Goal: Task Accomplishment & Management: Complete application form

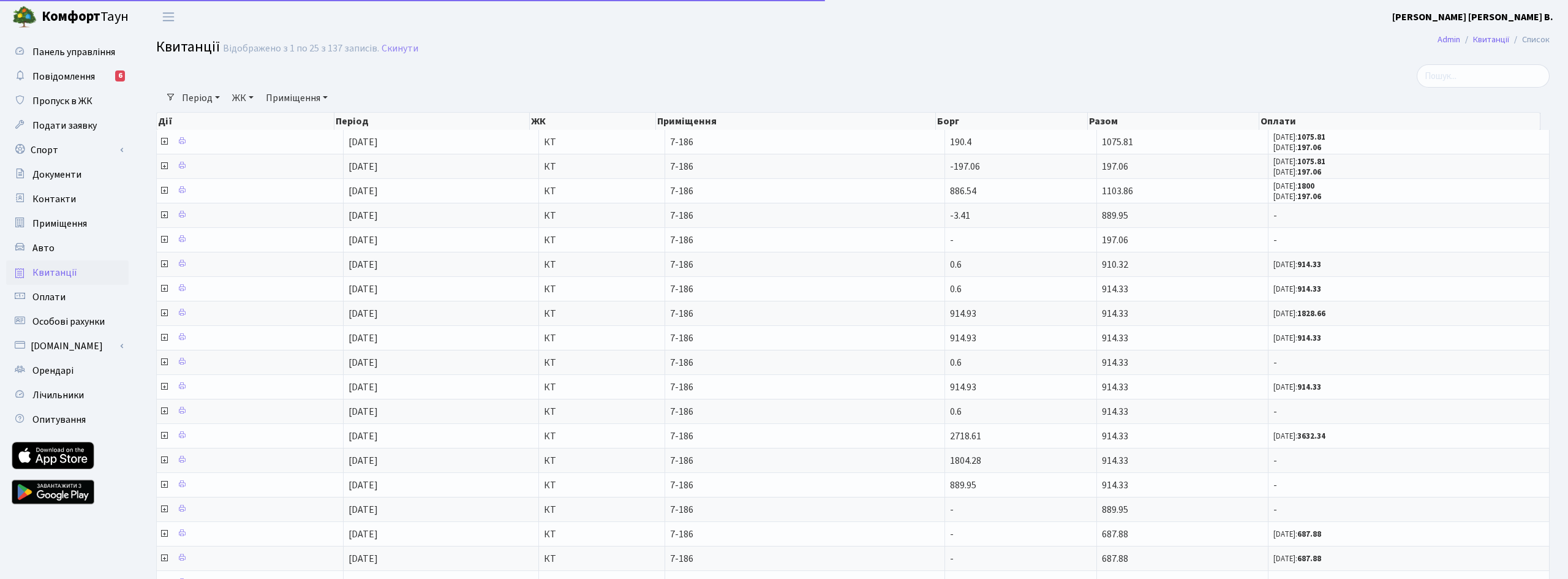
select select "25"
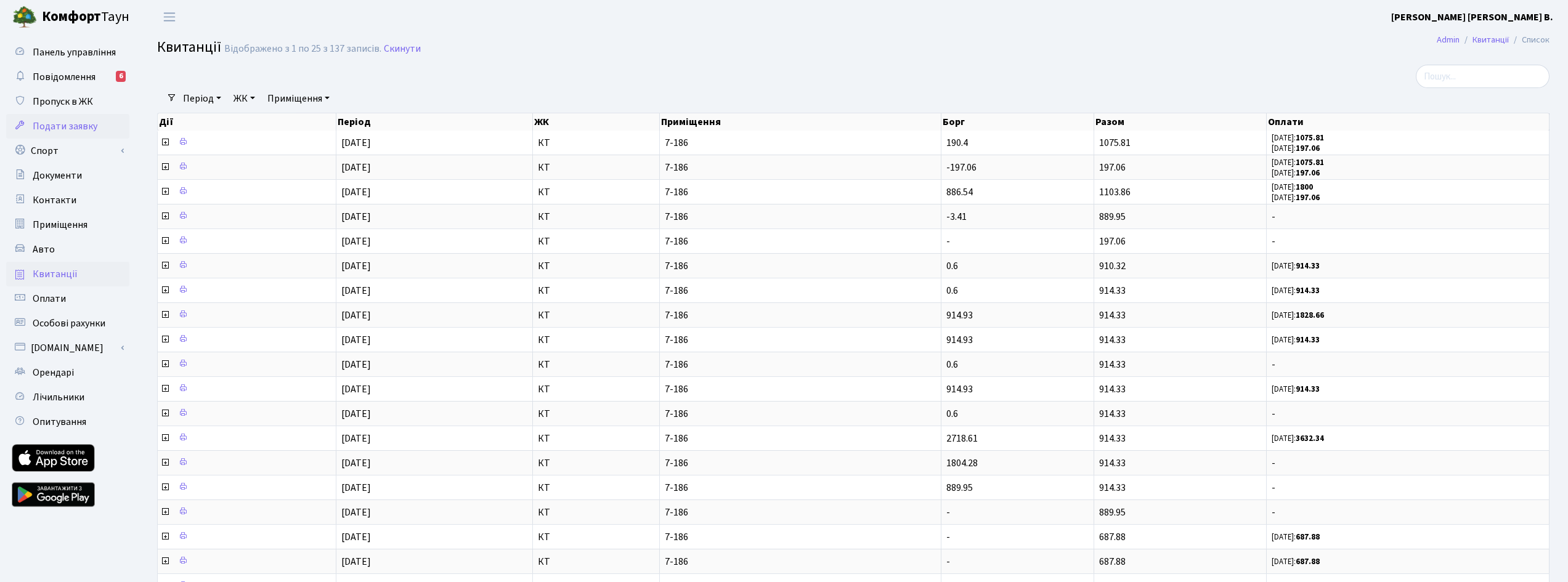
click at [67, 130] on span "Подати заявку" at bounding box center [65, 126] width 65 height 14
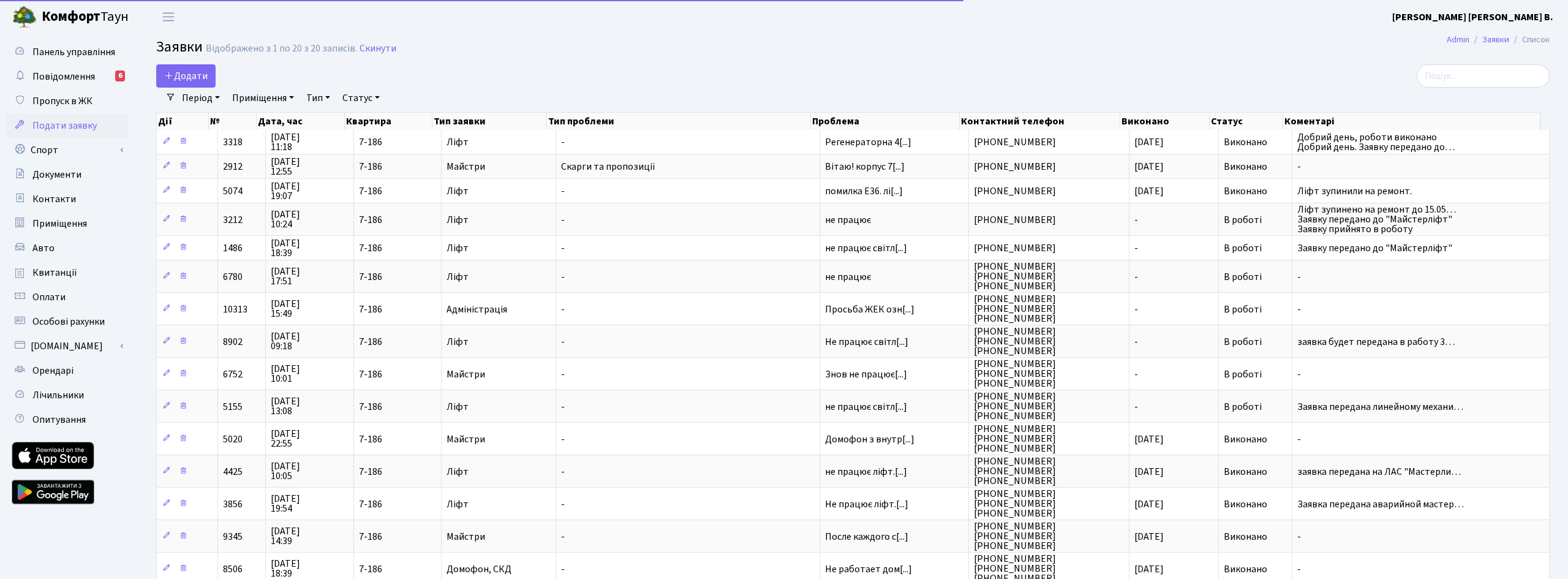
select select "25"
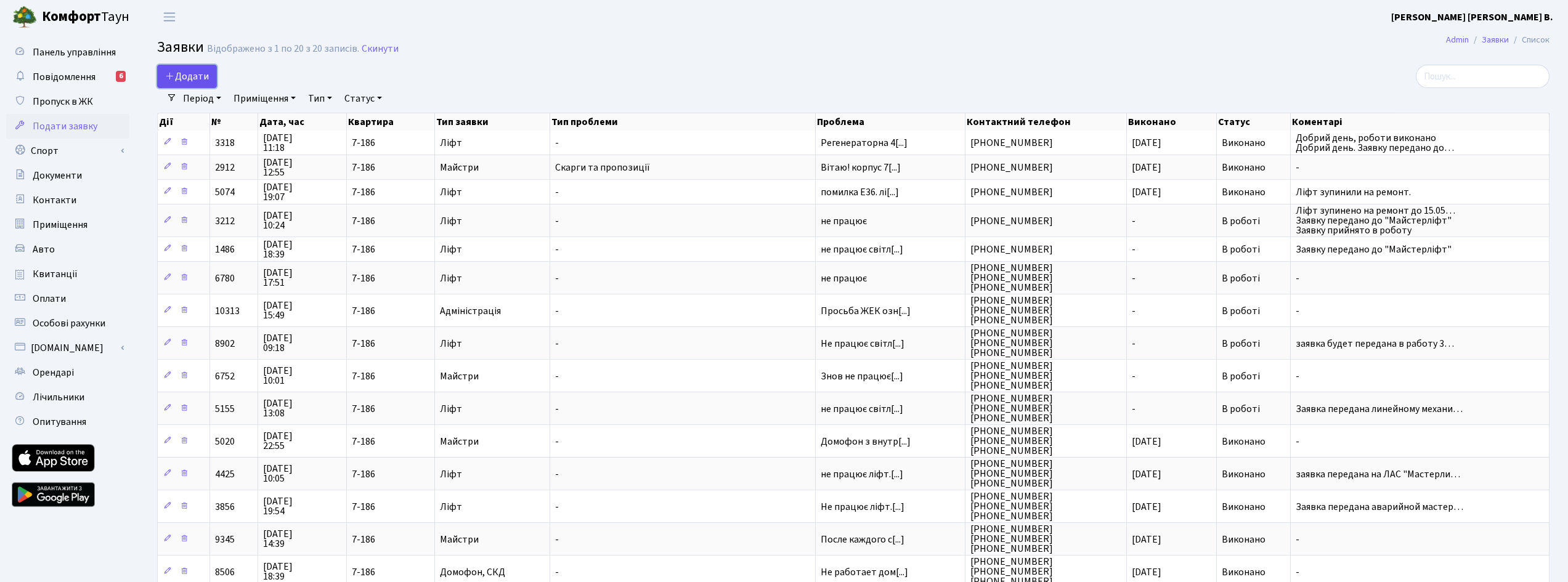
click at [179, 78] on span "Додати" at bounding box center [187, 77] width 43 height 14
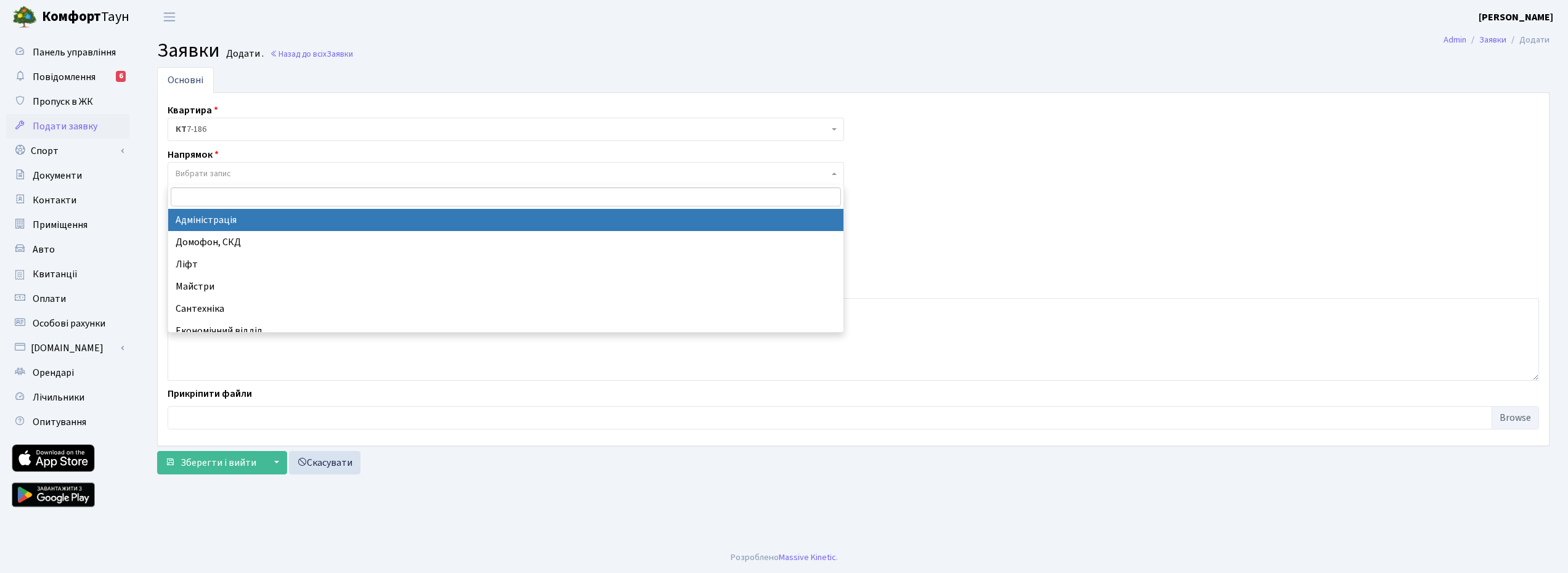
click at [228, 176] on span "Вибрати запис" at bounding box center [203, 174] width 55 height 12
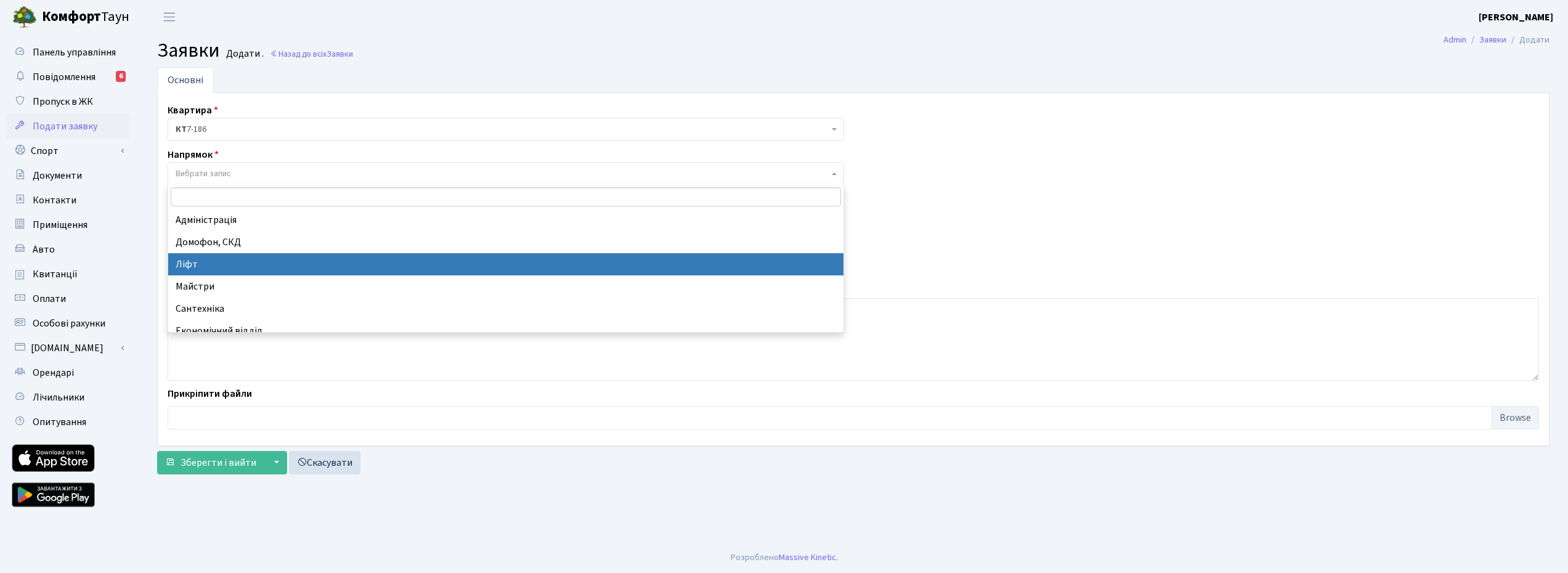
select select "16"
select select
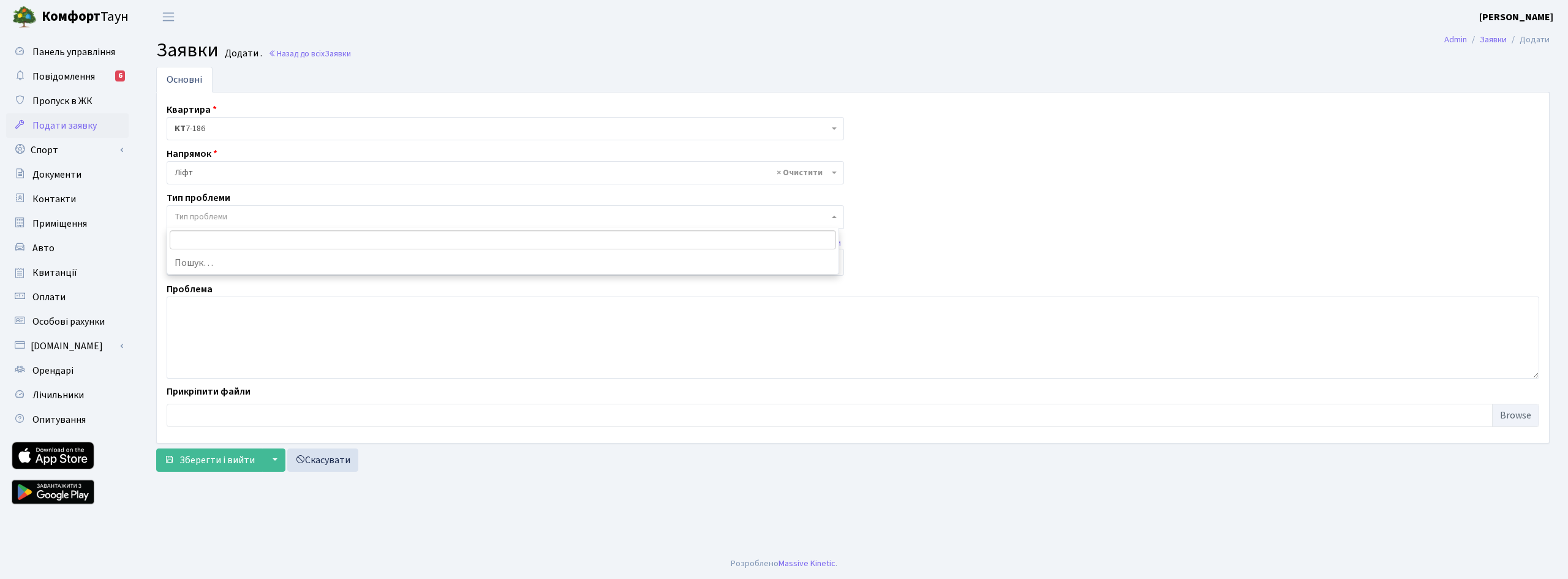
click at [226, 215] on span "Тип проблеми" at bounding box center [201, 217] width 53 height 12
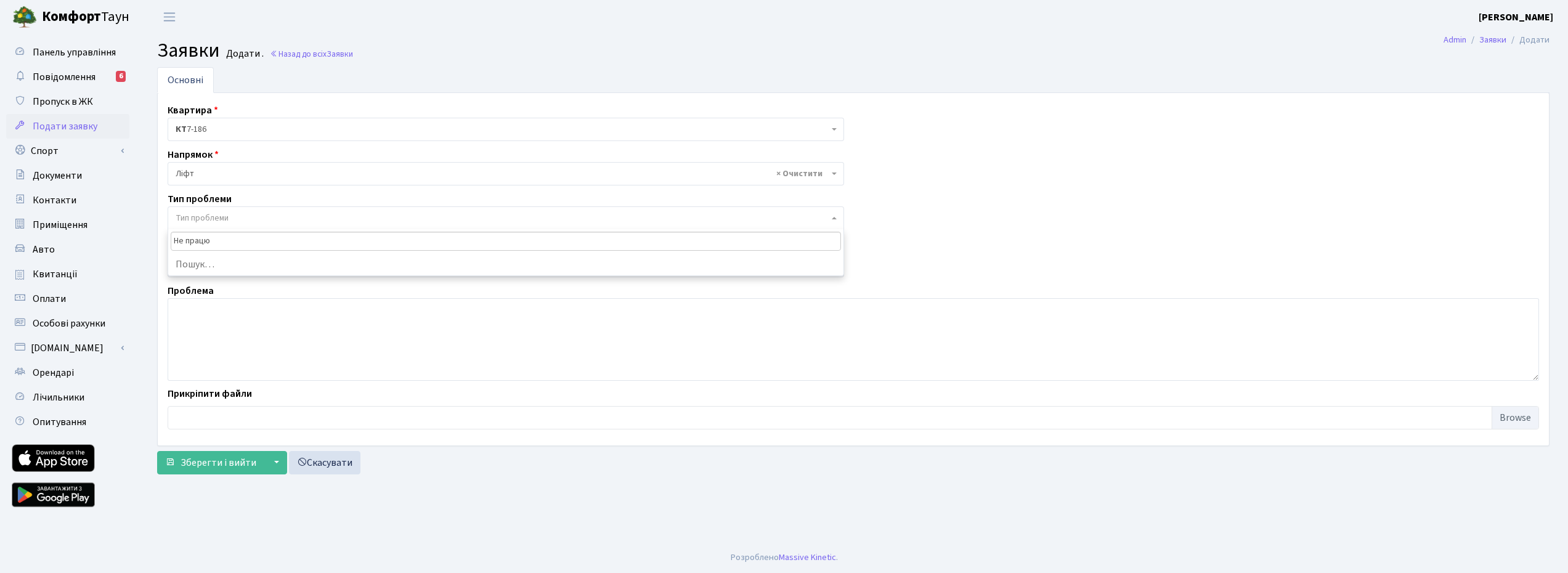
type input "Не працює"
click at [232, 243] on input "Не працює" at bounding box center [506, 241] width 670 height 19
drag, startPoint x: 232, startPoint y: 243, endPoint x: 130, endPoint y: 225, distance: 103.6
click at [130, 225] on body "Комфорт Таун Сираєва С. В. Мій обліковий запис Вийти Панель управління Повідомл…" at bounding box center [784, 286] width 1568 height 573
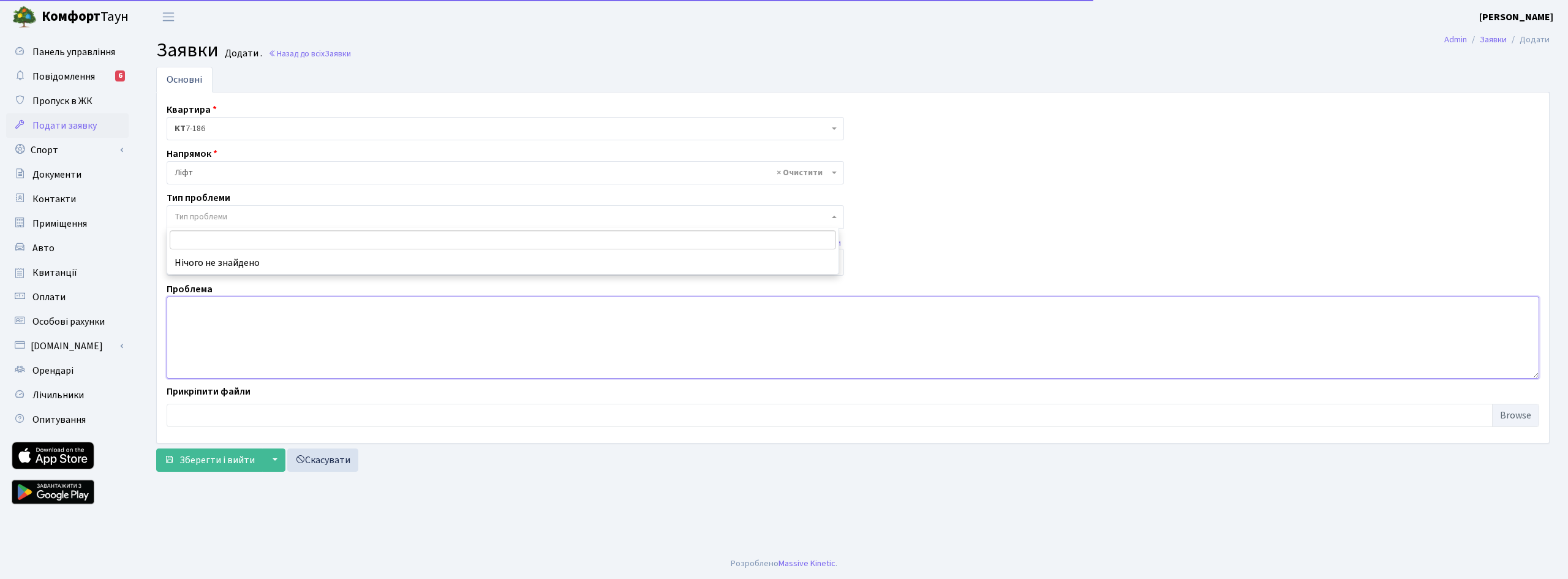
click at [203, 320] on textarea at bounding box center [853, 337] width 1372 height 82
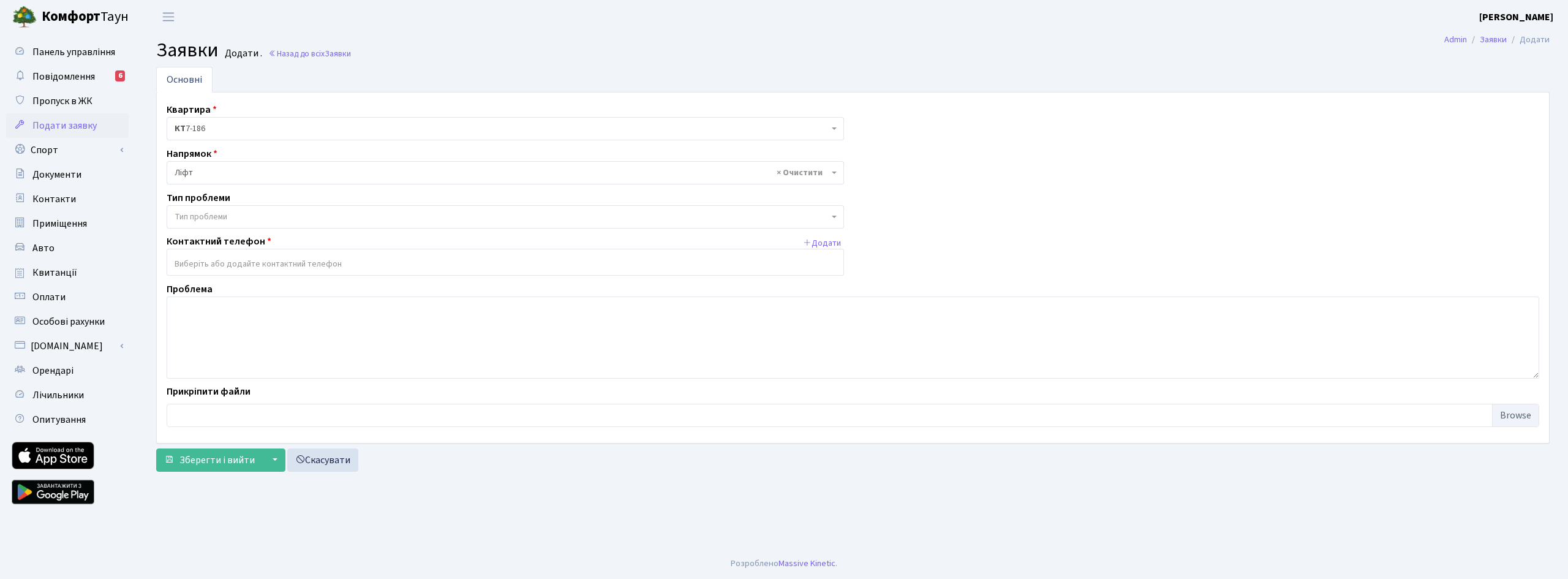
click at [250, 270] on input "search" at bounding box center [505, 264] width 676 height 22
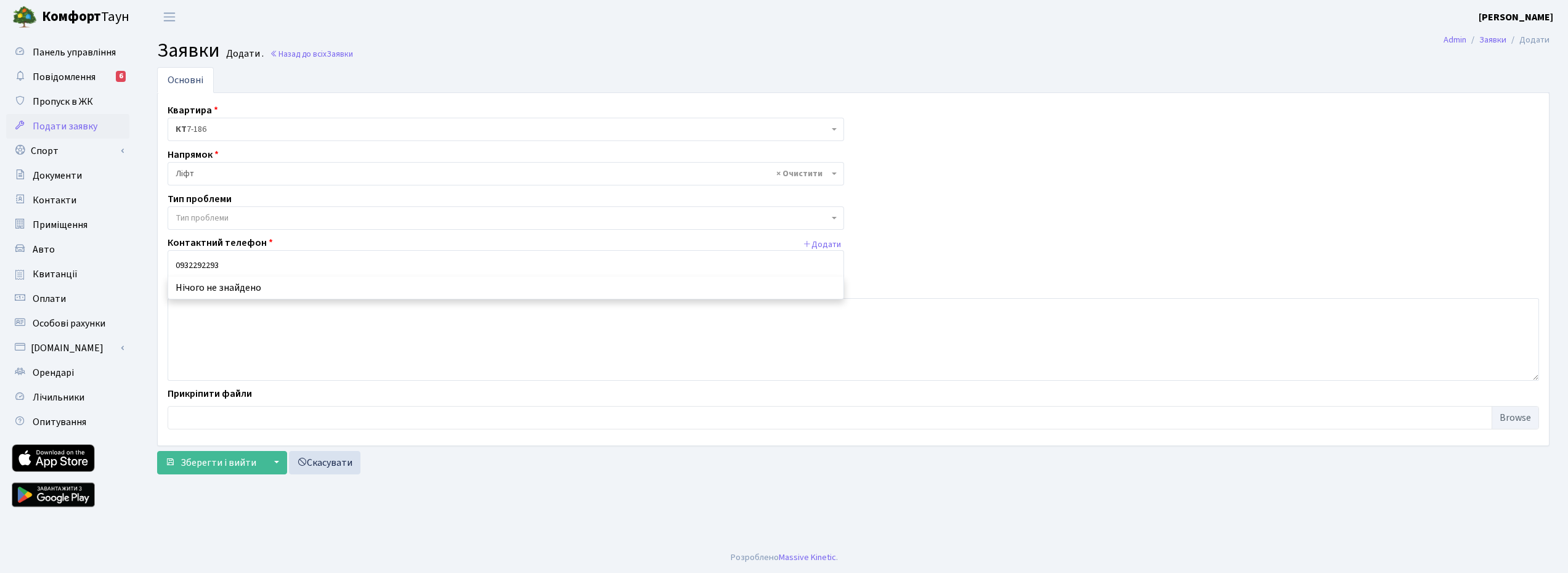
click at [225, 263] on input "0932292293" at bounding box center [506, 265] width 675 height 22
type input "0"
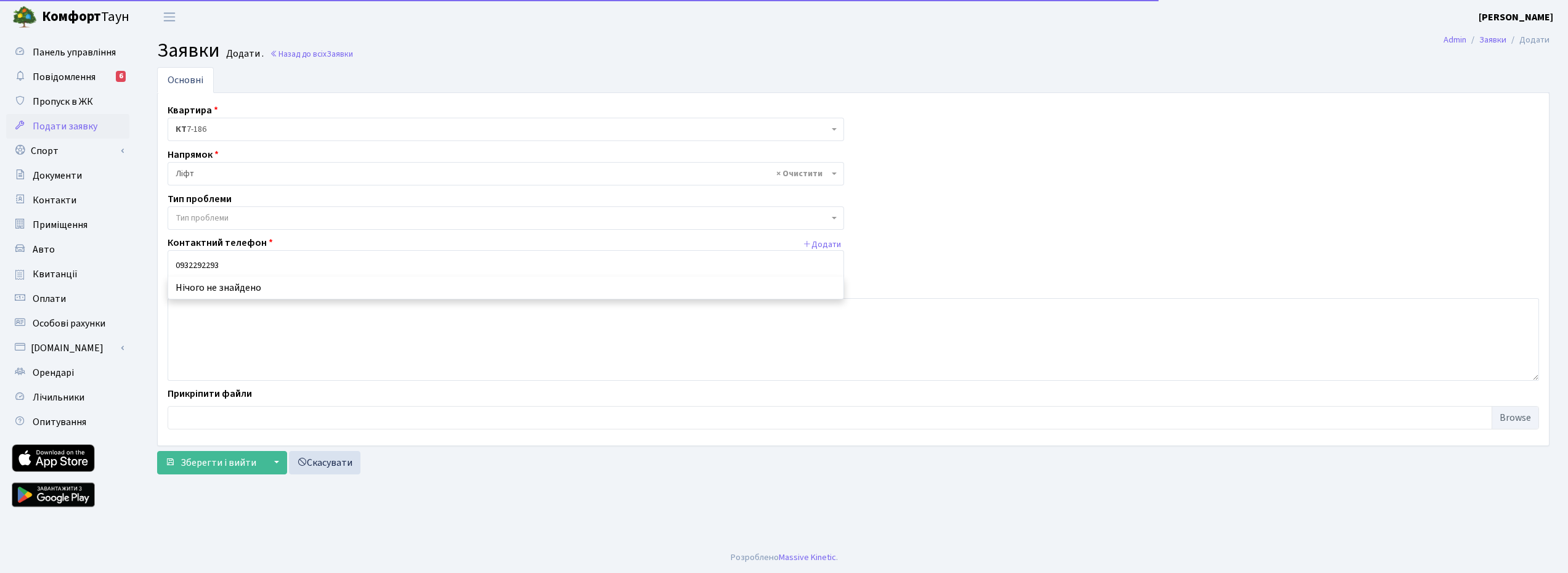
type input "0932292293"
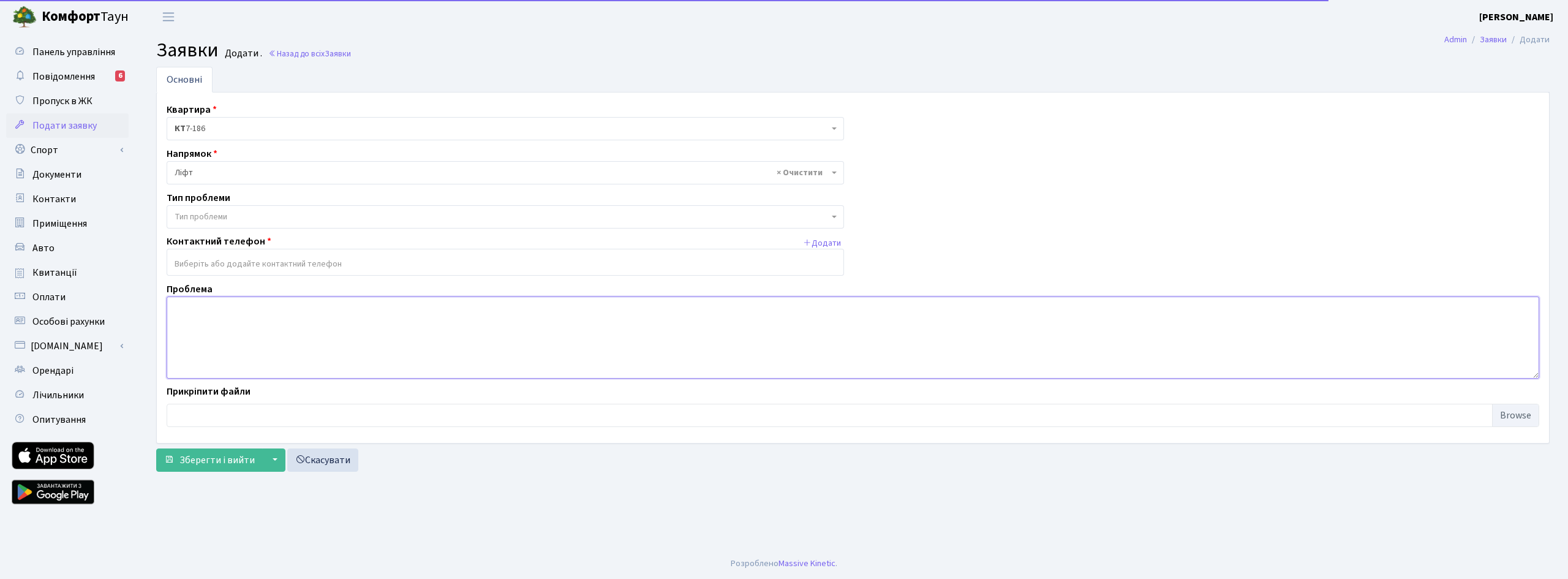
click at [228, 324] on textarea at bounding box center [853, 337] width 1372 height 82
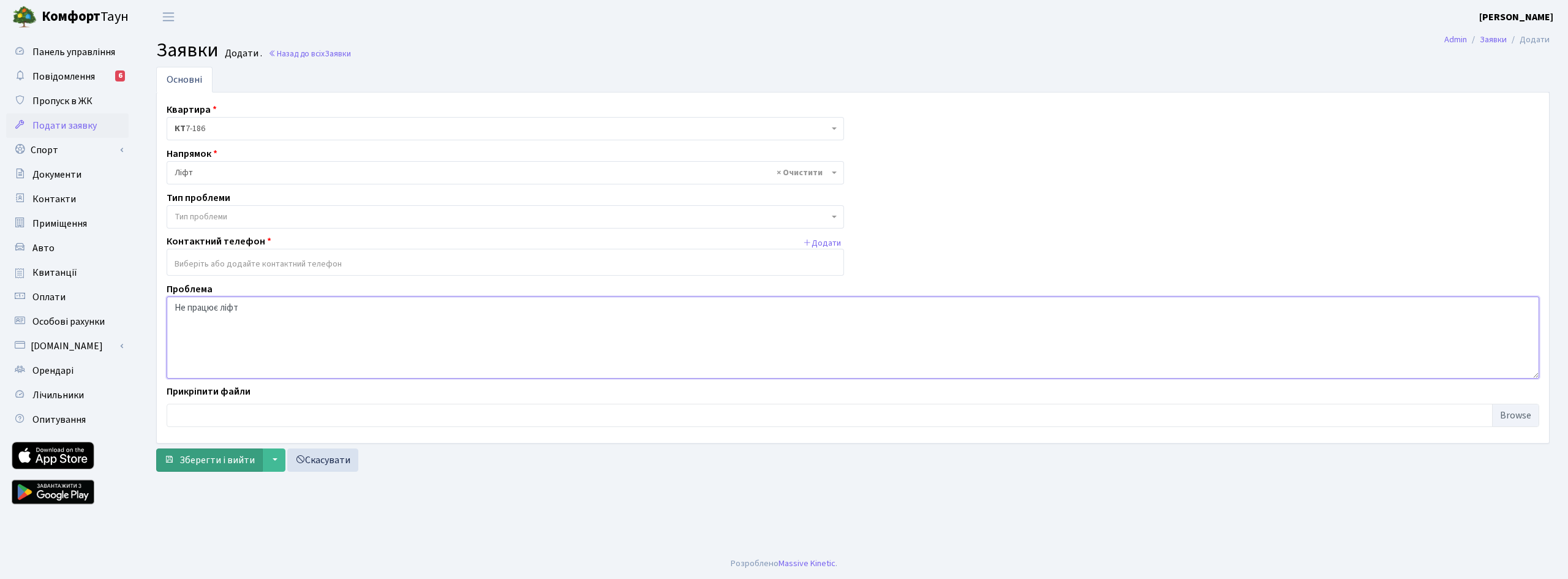
type textarea "Не працює ліфт"
click at [220, 462] on span "Зберегти і вийти" at bounding box center [217, 460] width 75 height 14
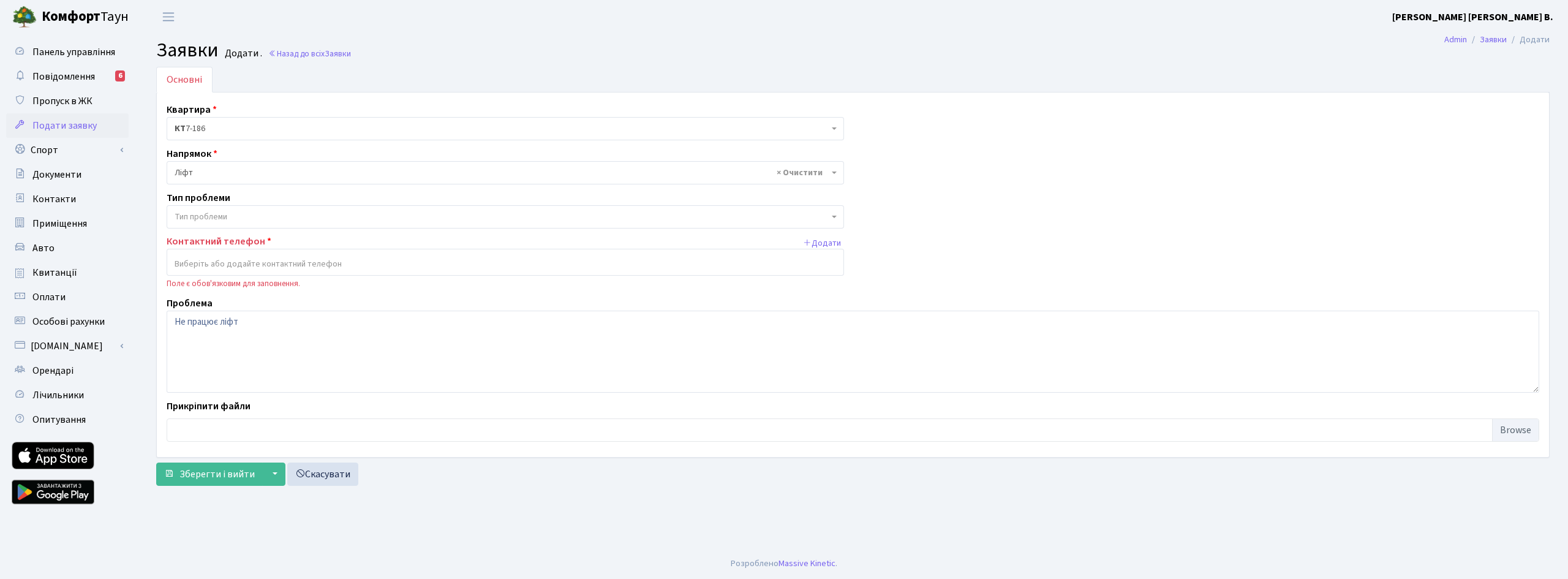
click at [242, 237] on label "Контактний телефон" at bounding box center [220, 241] width 105 height 14
click at [239, 264] on input "search" at bounding box center [505, 264] width 676 height 22
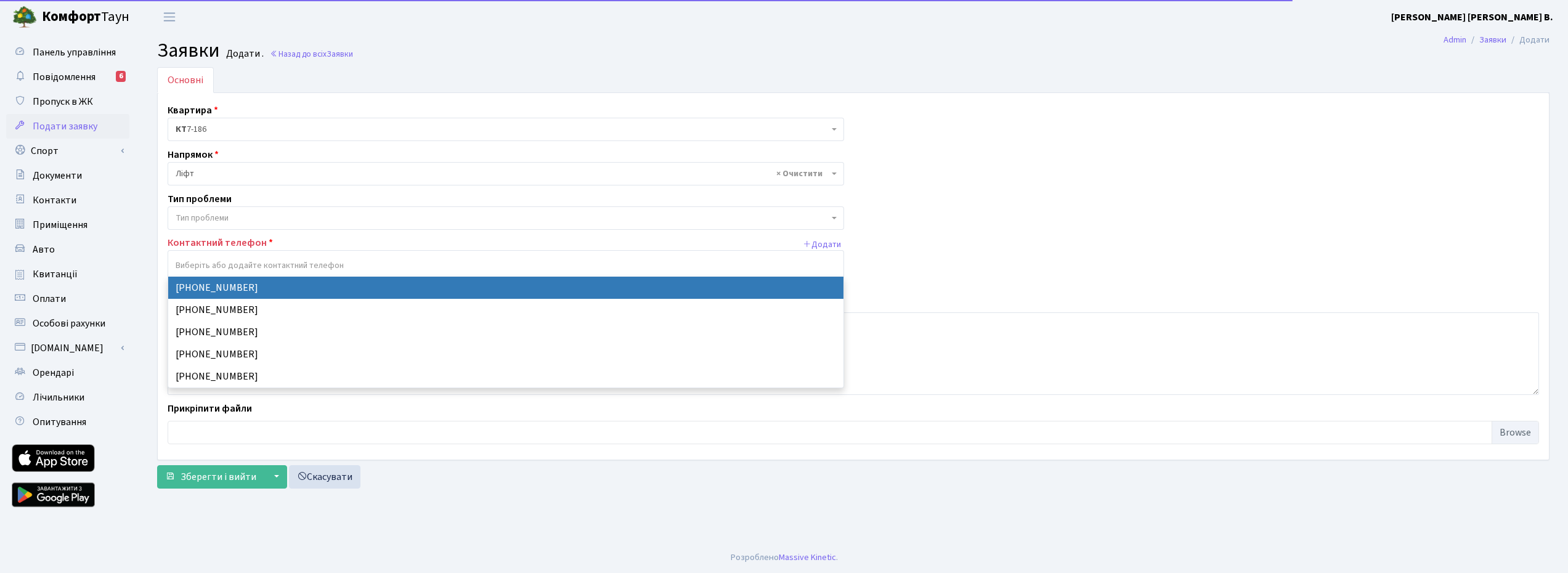
select select "17344"
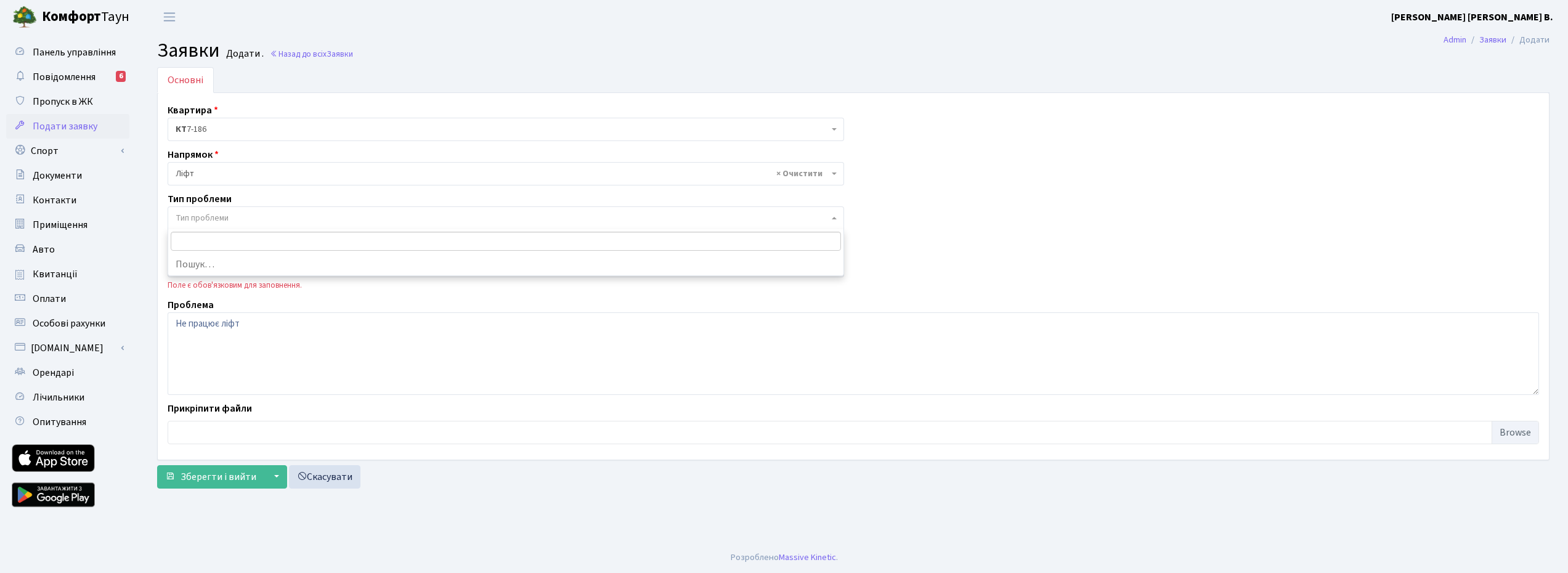
click at [217, 217] on span "Тип проблеми" at bounding box center [202, 218] width 53 height 12
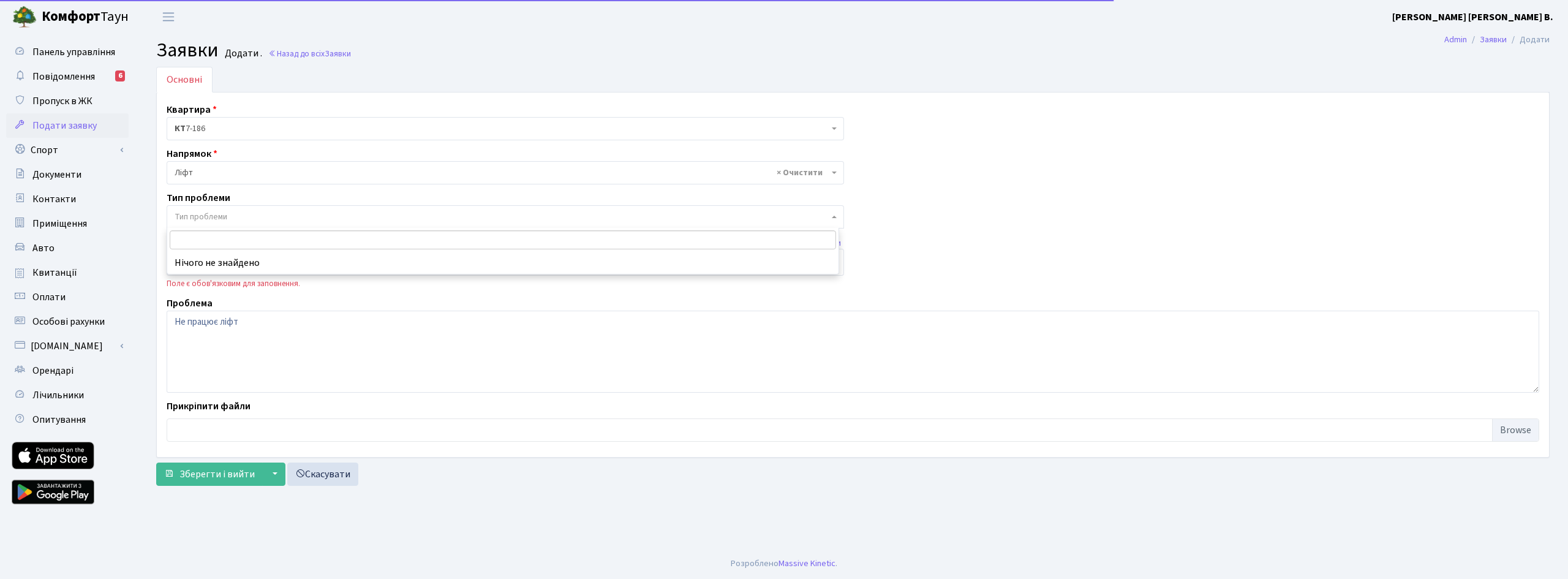
click at [216, 215] on span "Тип проблеми" at bounding box center [201, 217] width 53 height 12
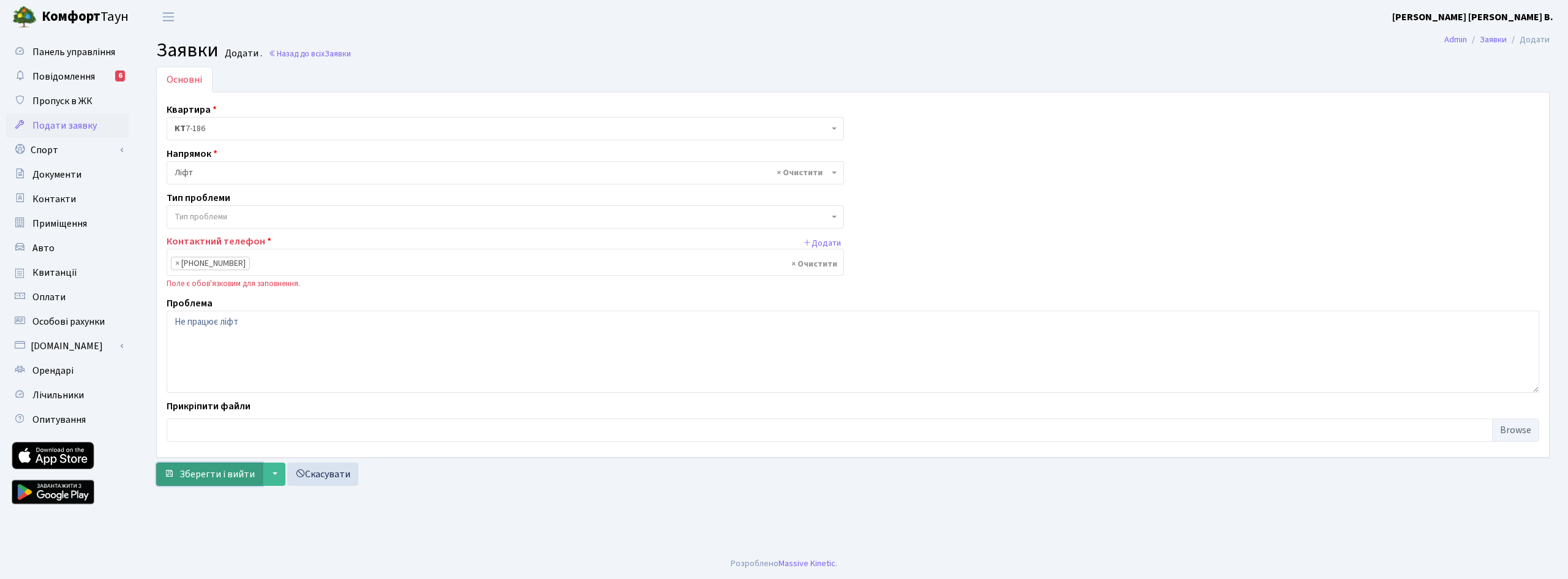
click at [251, 482] on button "Зберегти і вийти" at bounding box center [209, 473] width 107 height 23
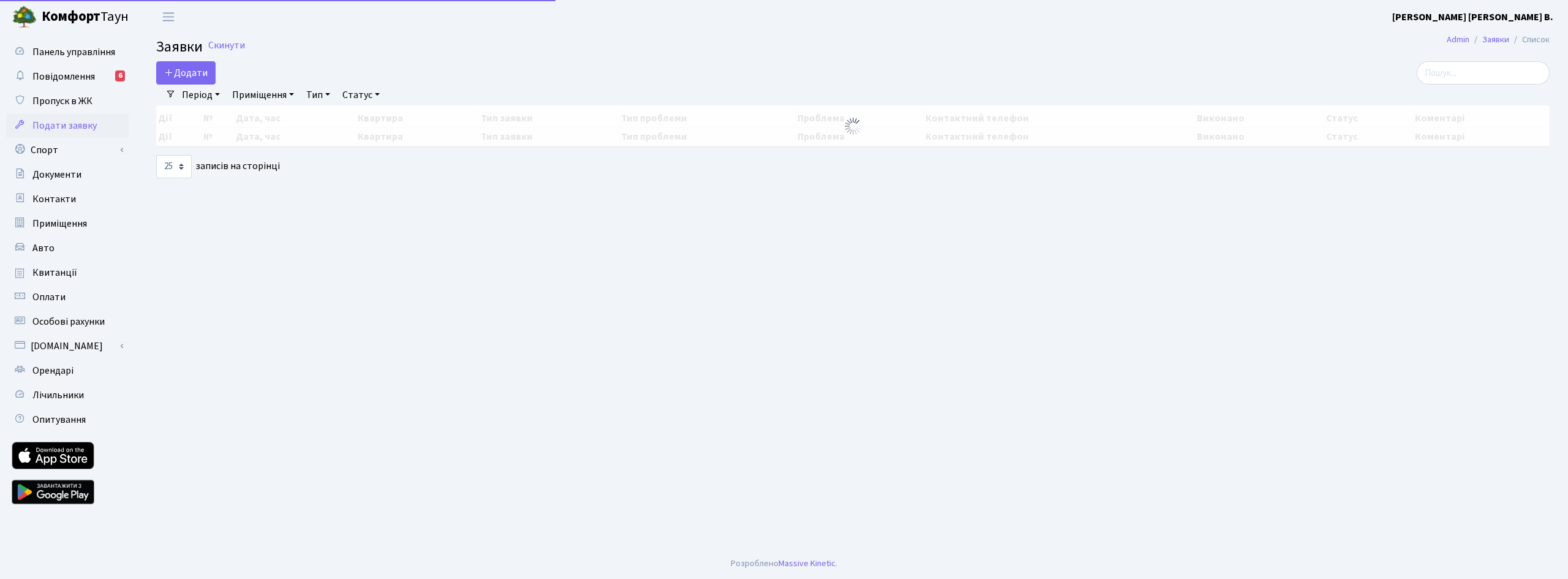
select select "25"
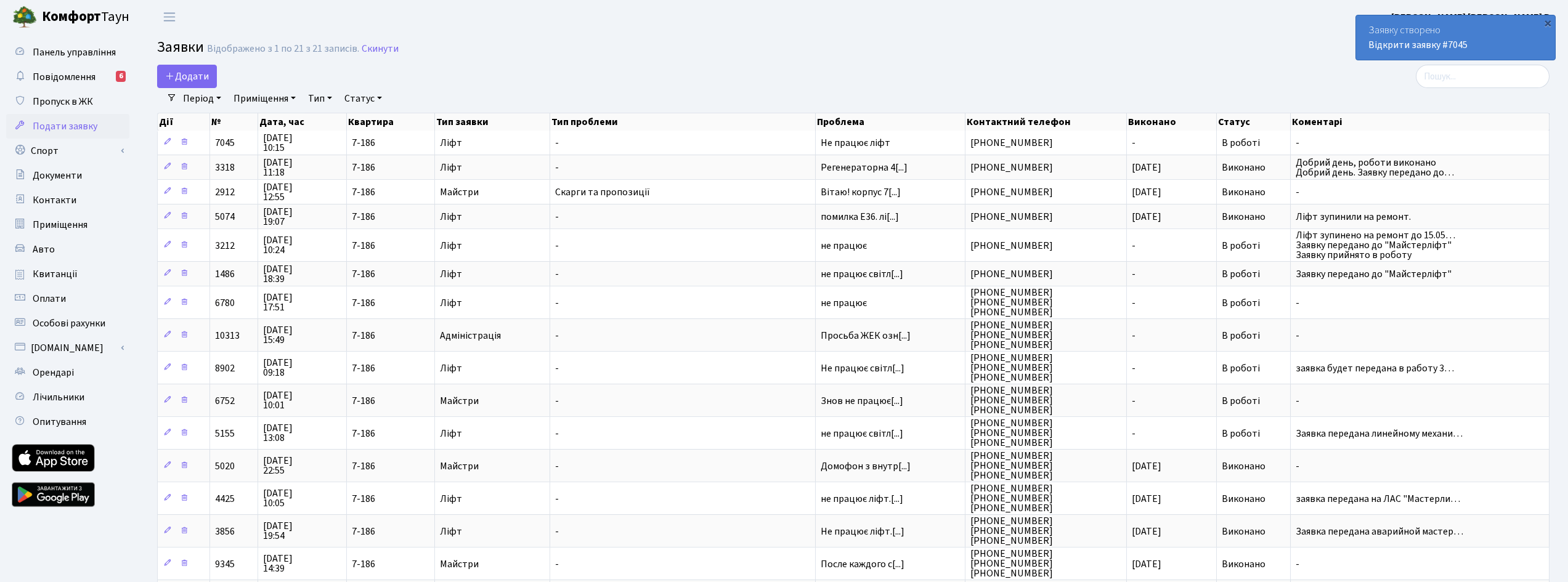
click at [90, 12] on b "Комфорт" at bounding box center [71, 16] width 59 height 20
